Goal: Use online tool/utility: Use online tool/utility

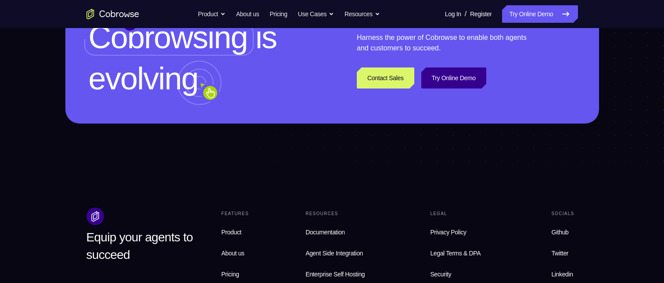
scroll to position [2766, 0]
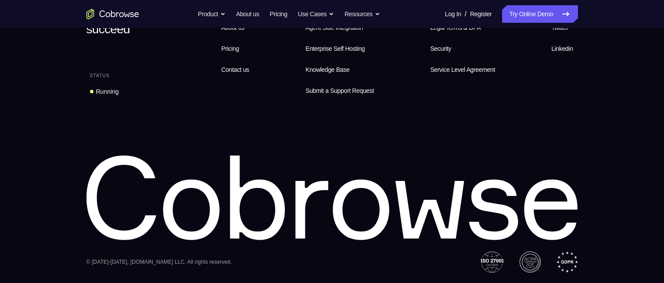
click at [283, 34] on div "Features Product About us Pricing Contact us Resources Documentation Agent Inte…" at bounding box center [398, 41] width 360 height 118
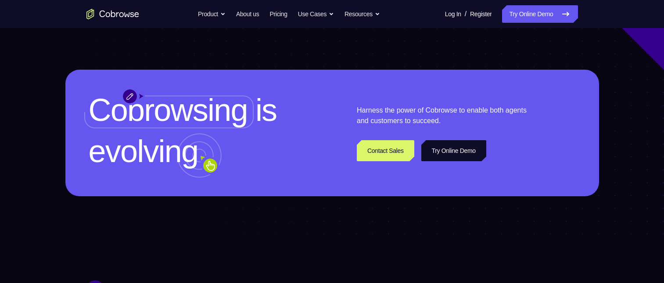
click at [477, 161] on link "Try Online Demo" at bounding box center [453, 150] width 65 height 21
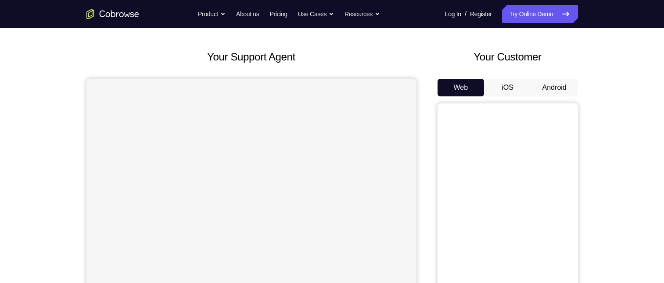
scroll to position [35, 0]
click at [556, 90] on button "Android" at bounding box center [554, 88] width 47 height 18
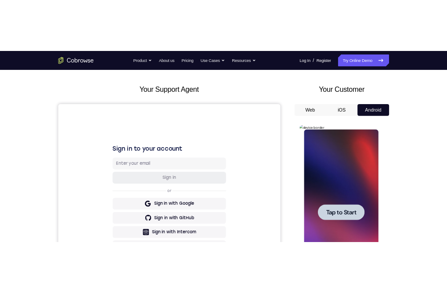
scroll to position [158, 0]
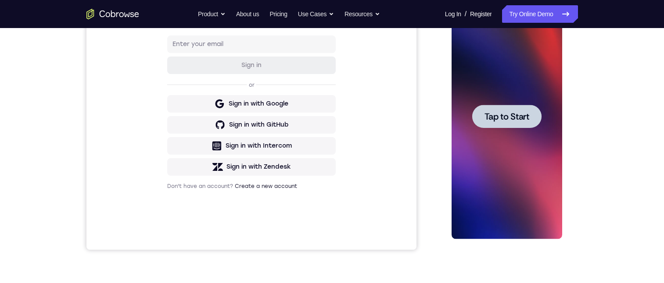
click at [520, 114] on span "Tap to Start" at bounding box center [506, 116] width 45 height 9
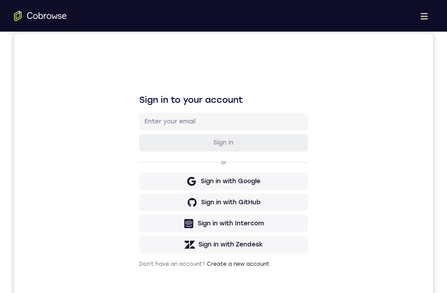
scroll to position [351, 0]
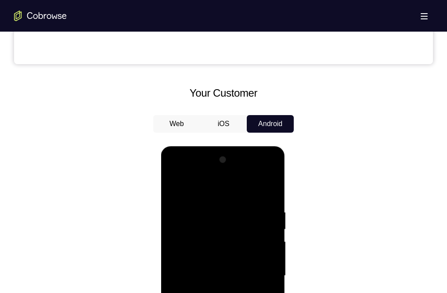
click at [226, 283] on div at bounding box center [222, 276] width 111 height 246
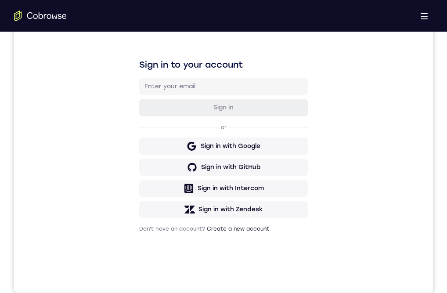
drag, startPoint x: 239, startPoint y: 540, endPoint x: 165, endPoint y: 565, distance: 78.4
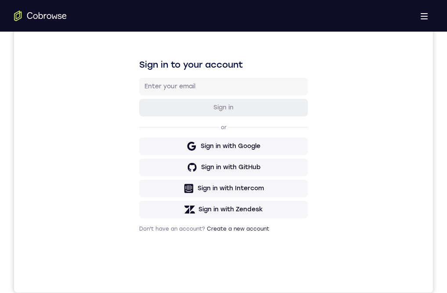
drag, startPoint x: 194, startPoint y: 620, endPoint x: 262, endPoint y: 548, distance: 99.0
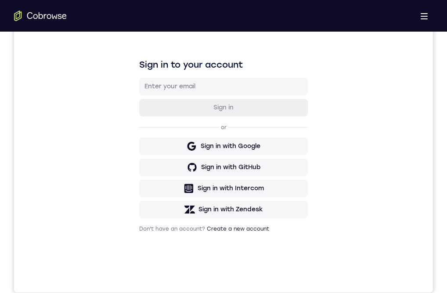
drag, startPoint x: 262, startPoint y: 548, endPoint x: 413, endPoint y: 602, distance: 160.2
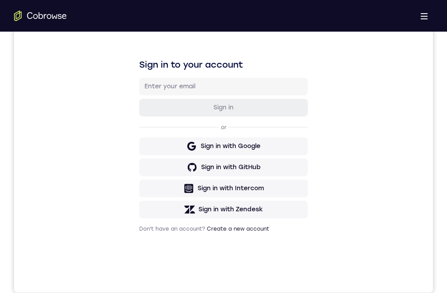
drag, startPoint x: 195, startPoint y: 498, endPoint x: 459, endPoint y: 425, distance: 273.7
